Goal: Task Accomplishment & Management: Manage account settings

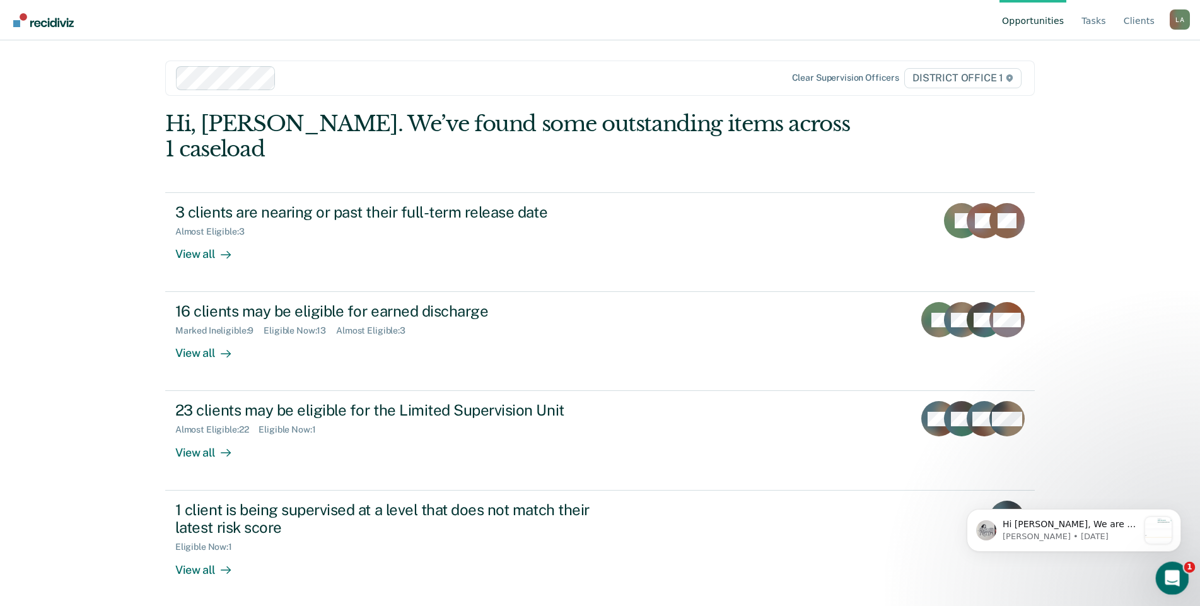
click at [1167, 573] on icon "Open Intercom Messenger" at bounding box center [1170, 576] width 21 height 21
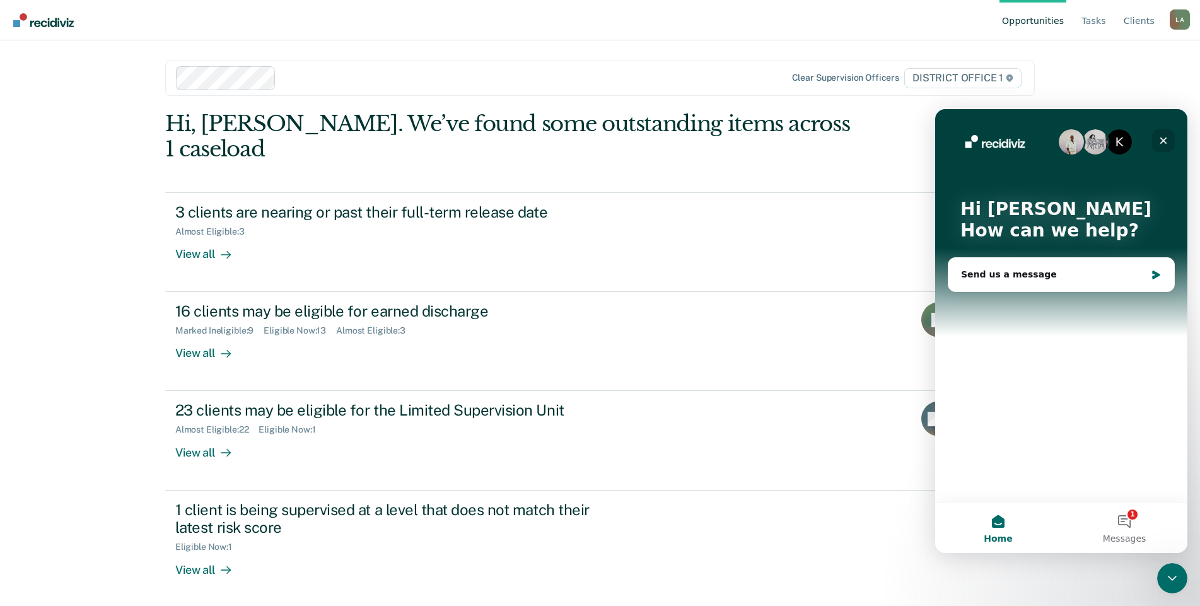
click at [1162, 139] on icon "Close" at bounding box center [1163, 140] width 7 height 7
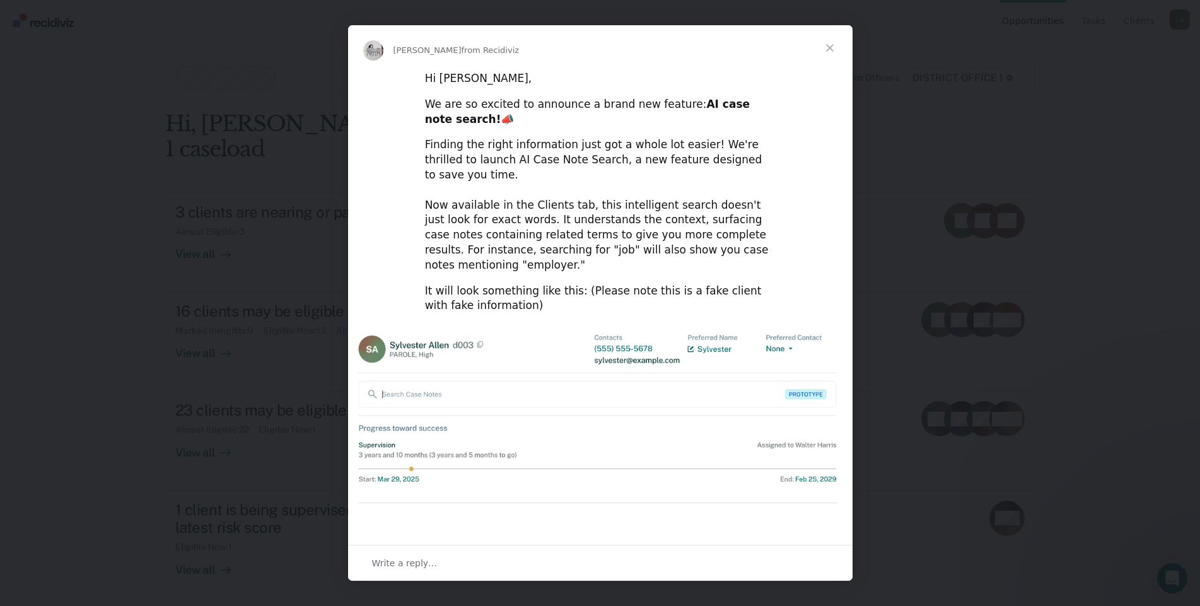
click at [832, 49] on span "Close" at bounding box center [829, 47] width 45 height 45
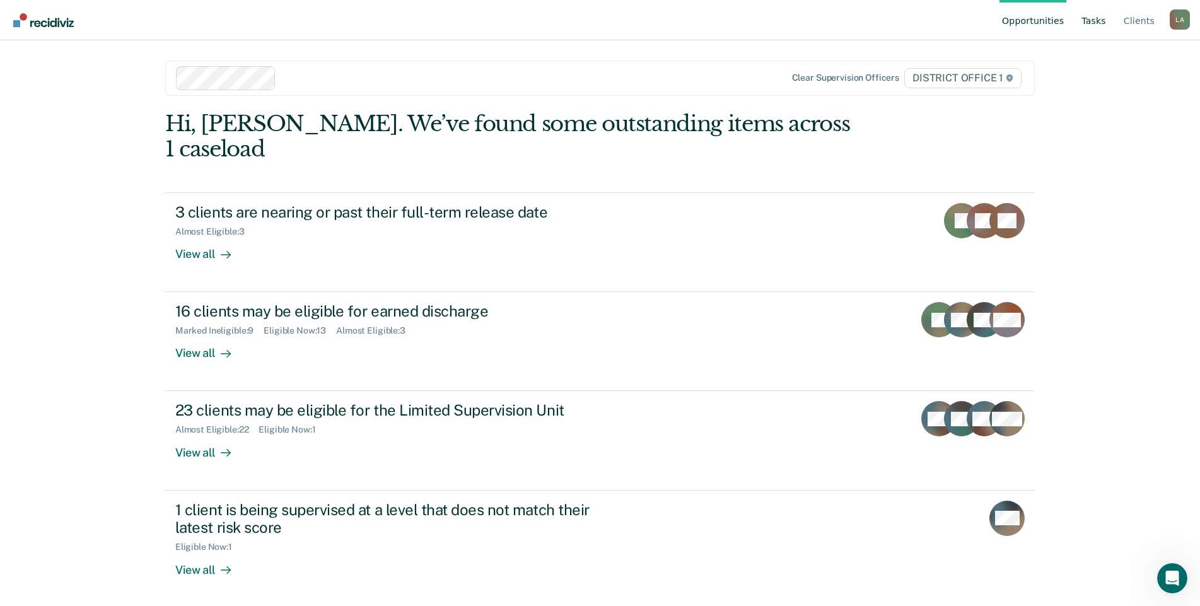
click at [1100, 21] on link "Tasks" at bounding box center [1094, 20] width 30 height 40
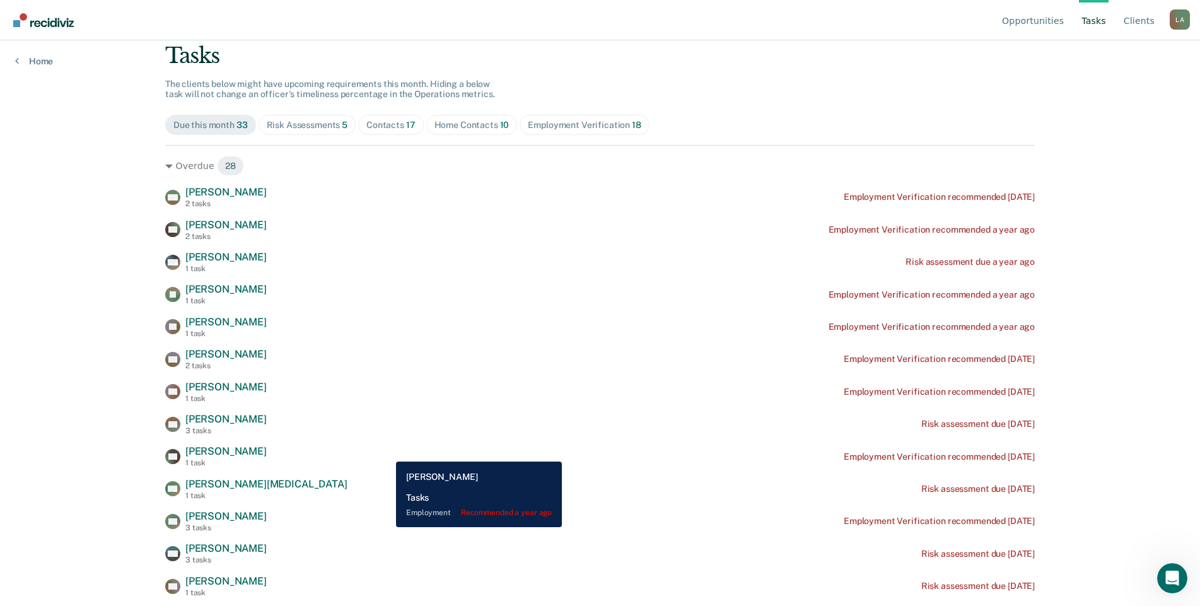
scroll to position [63, 0]
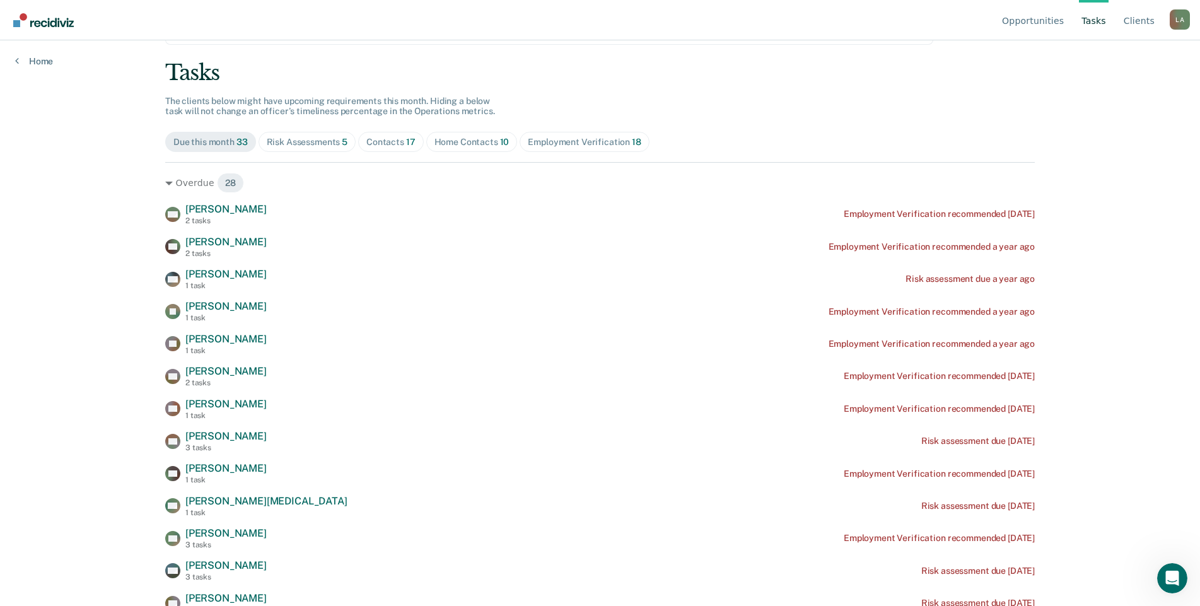
click at [320, 148] on div "Risk Assessments 5" at bounding box center [307, 142] width 81 height 11
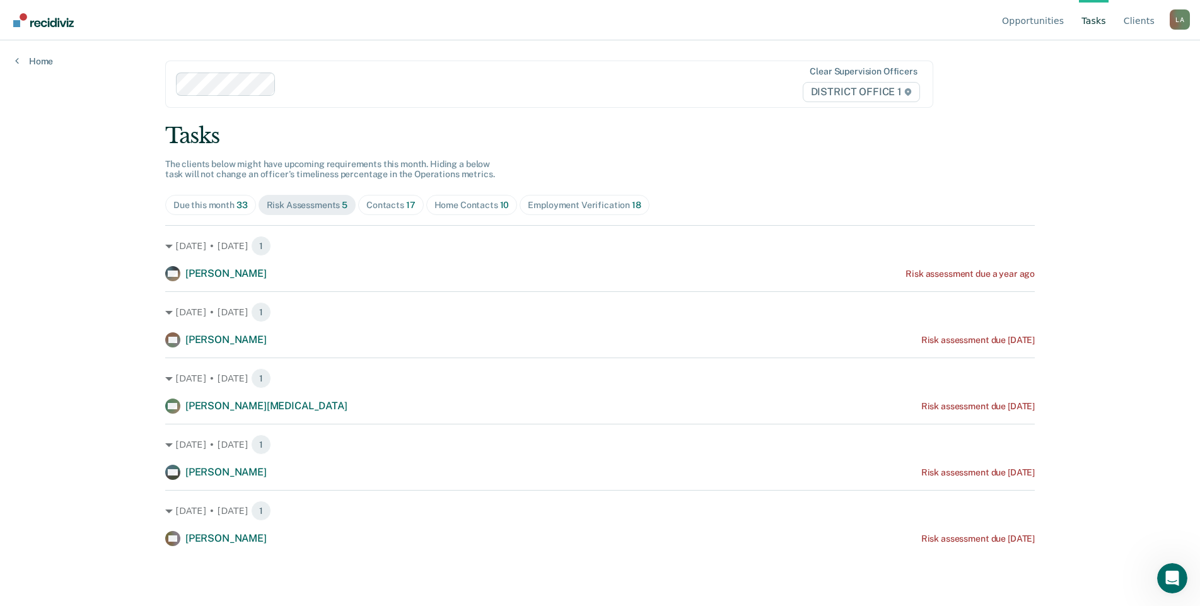
click at [416, 200] on div "Contacts 17" at bounding box center [390, 205] width 49 height 11
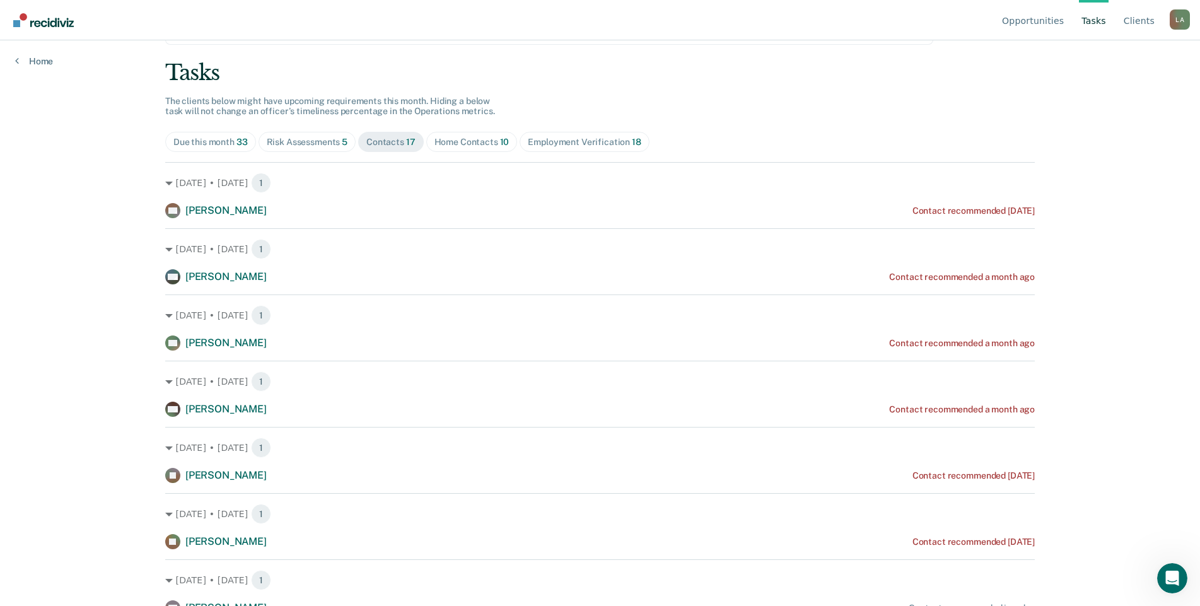
click at [1082, 218] on div "Opportunities Tasks Client s [PERSON_NAME] Profile How it works Log Out Home Cl…" at bounding box center [600, 240] width 1200 height 606
click at [342, 148] on div "Risk Assessments 5" at bounding box center [307, 142] width 81 height 11
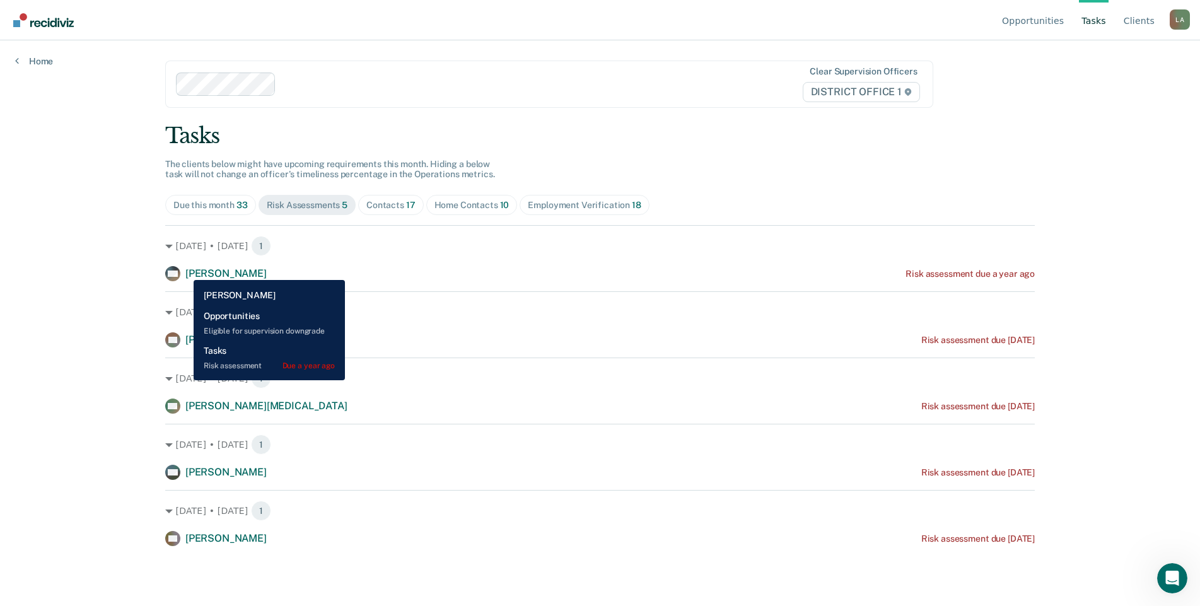
click at [184, 271] on div "MH [PERSON_NAME]" at bounding box center [216, 273] width 102 height 15
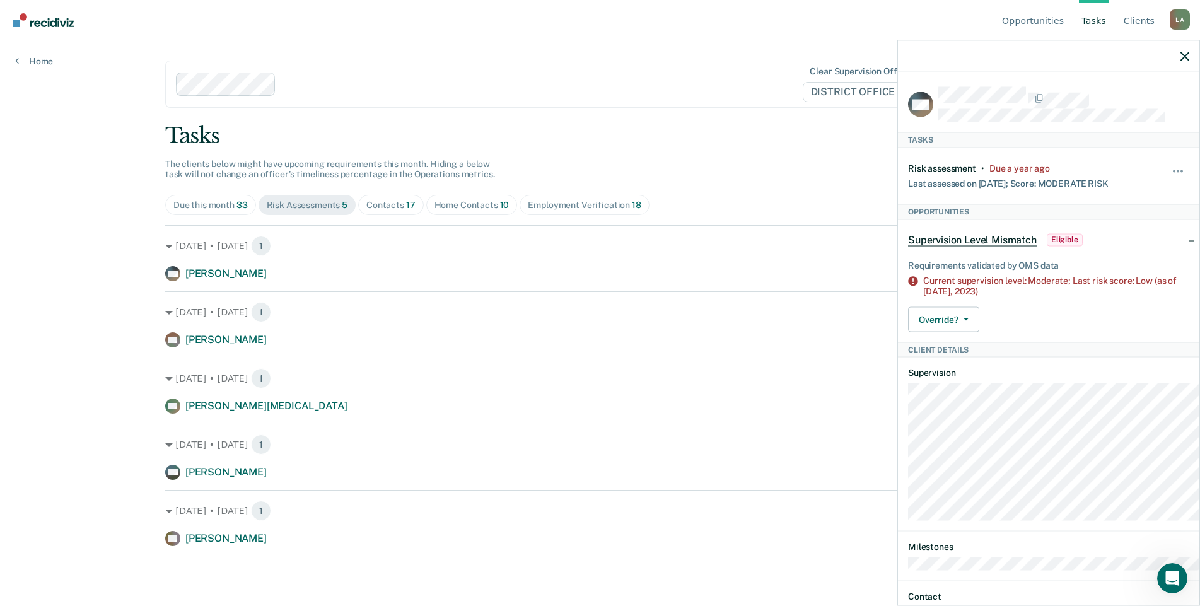
click at [416, 200] on div "Contacts 17" at bounding box center [390, 205] width 49 height 11
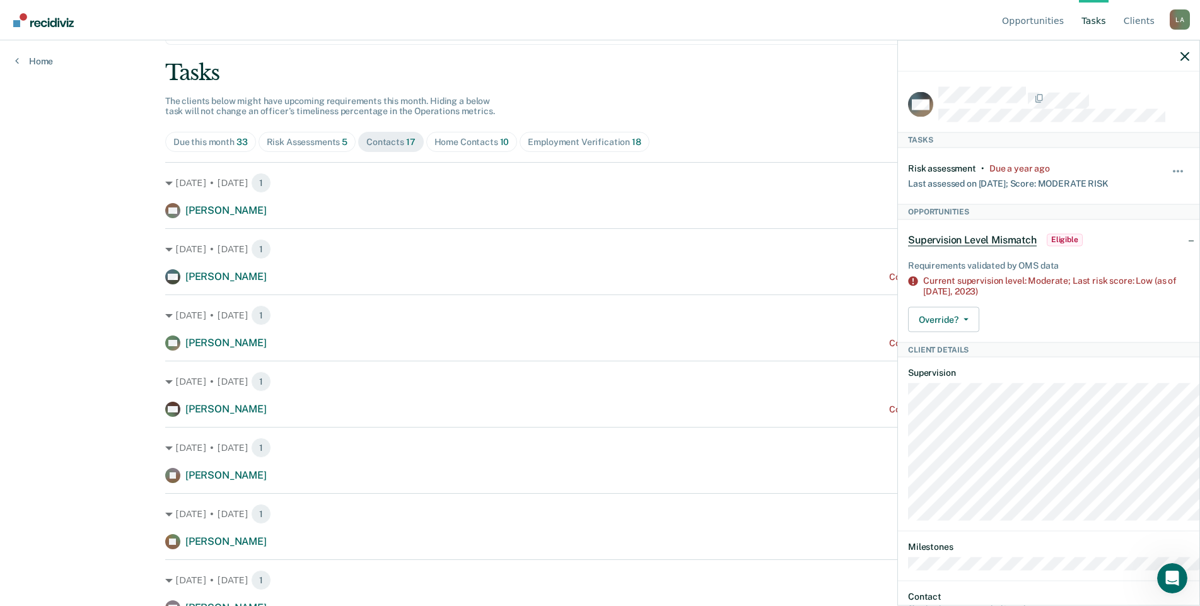
drag, startPoint x: 1172, startPoint y: 0, endPoint x: 694, endPoint y: 21, distance: 478.5
click at [694, 21] on nav "Opportunities Tasks Client s [PERSON_NAME] Profile How it works Log Out" at bounding box center [600, 20] width 1180 height 40
click at [1181, 61] on icon "button" at bounding box center [1185, 56] width 9 height 9
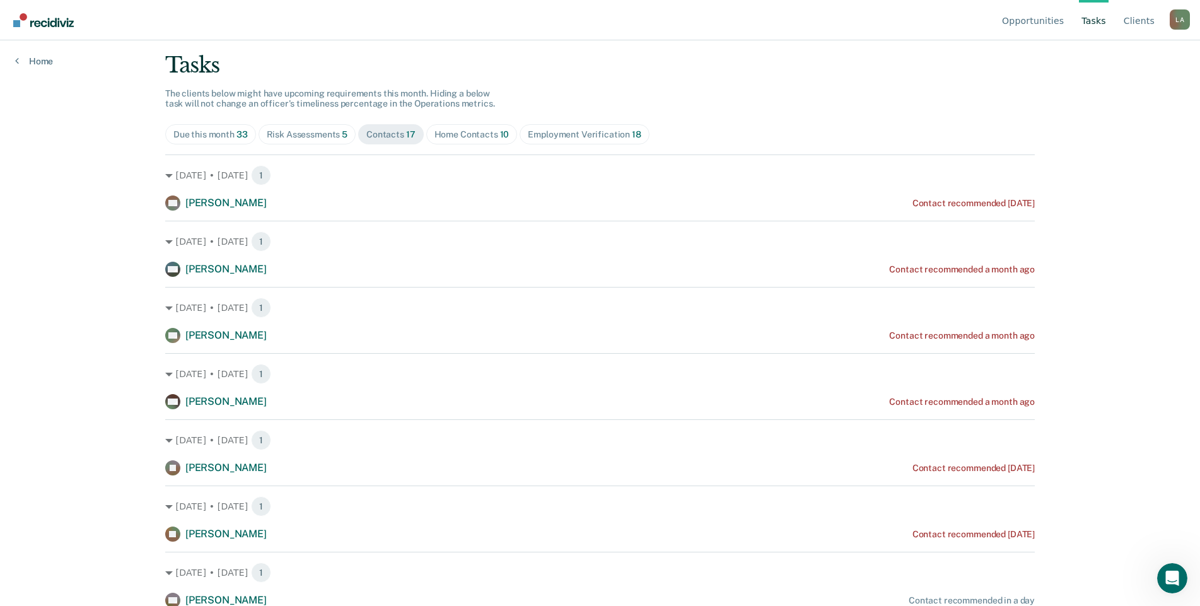
scroll to position [70, 0]
click at [510, 141] on div "Home Contacts 10" at bounding box center [472, 135] width 75 height 11
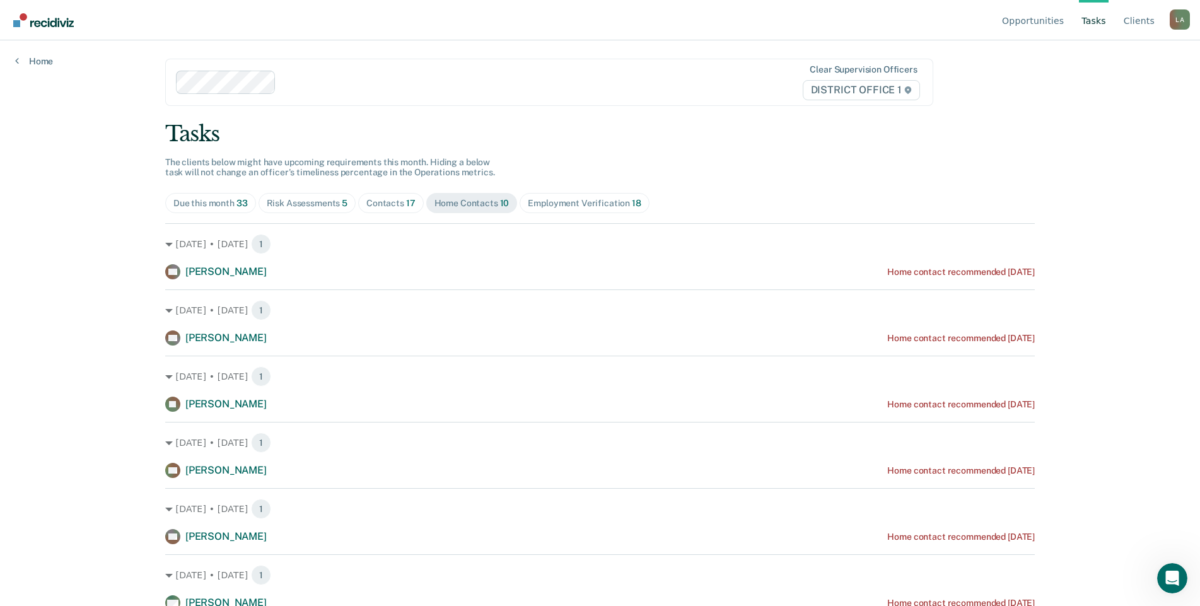
scroll to position [0, 0]
